Goal: Information Seeking & Learning: Find specific fact

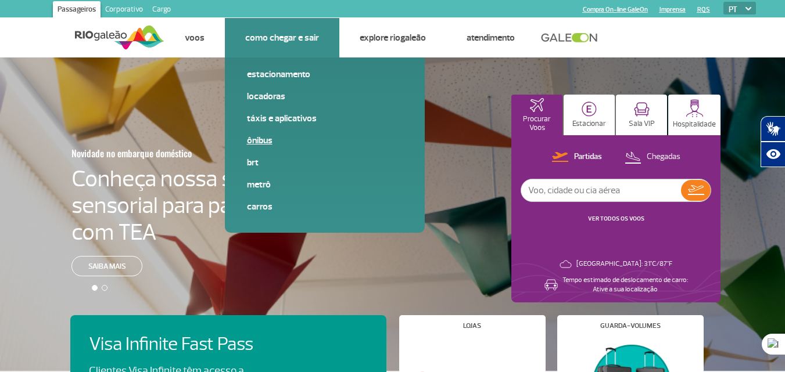
click at [262, 138] on link "Ônibus" at bounding box center [325, 140] width 156 height 13
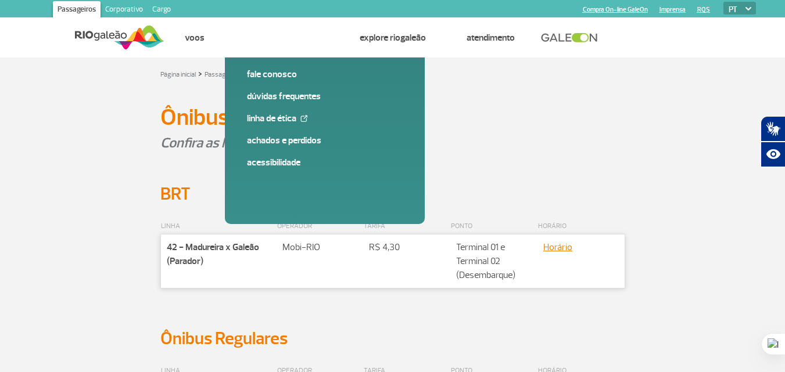
click at [613, 76] on div "Página inicial > Passageiros > Ônibus" at bounding box center [392, 74] width 465 height 14
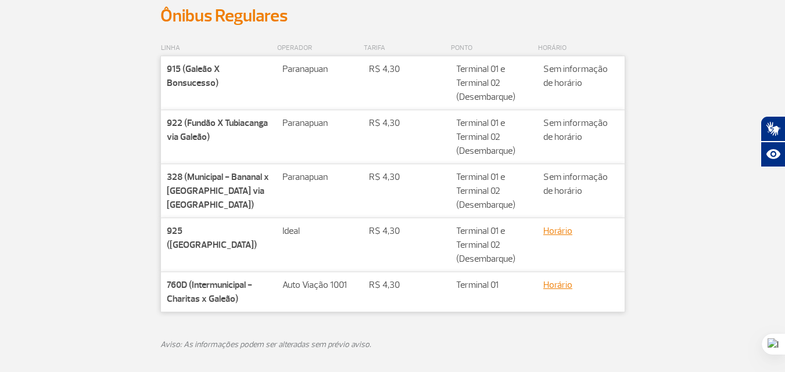
scroll to position [349, 0]
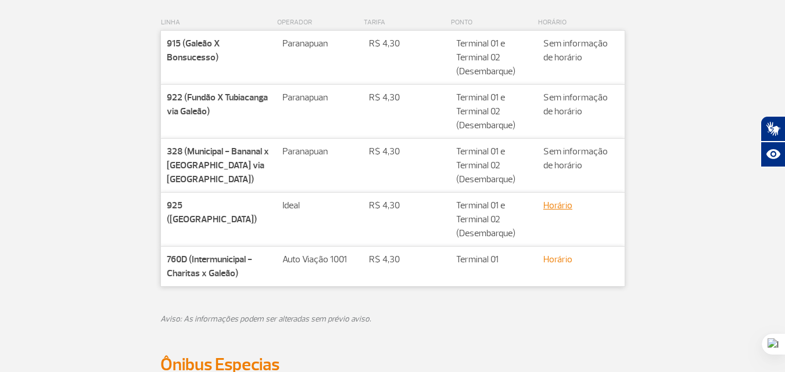
click at [550, 260] on link "Horário" at bounding box center [557, 260] width 29 height 12
click at [697, 172] on div "LINHA OPERADOR TARIFA PONTO HORÁRIO Companhia 915 (Galeão X Bonsucesso) Rota Pa…" at bounding box center [392, 177] width 645 height 353
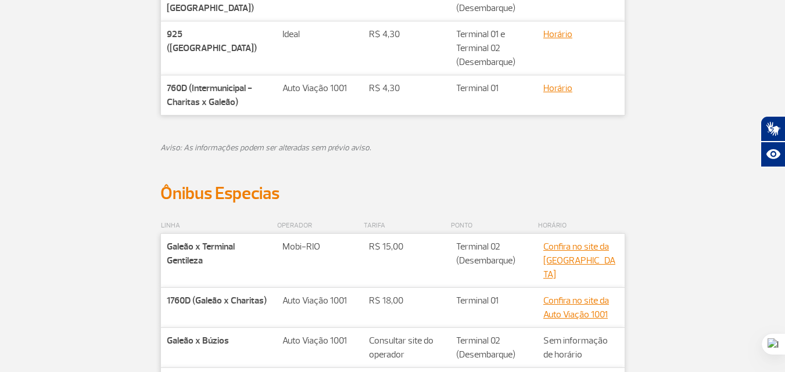
scroll to position [582, 0]
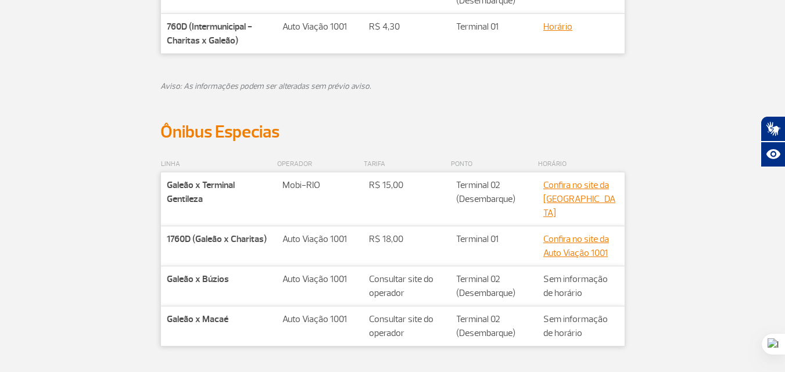
drag, startPoint x: 534, startPoint y: 93, endPoint x: 508, endPoint y: 81, distance: 28.1
click at [533, 93] on p "Aviso: As informações podem ser alteradas sem prévio aviso." at bounding box center [392, 80] width 465 height 28
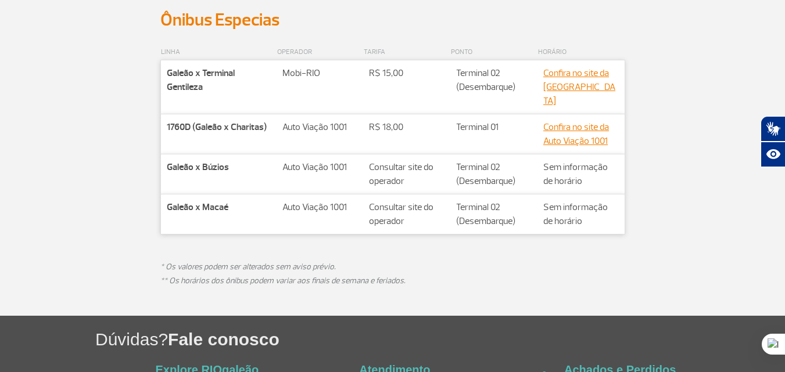
scroll to position [698, 0]
